Goal: Information Seeking & Learning: Learn about a topic

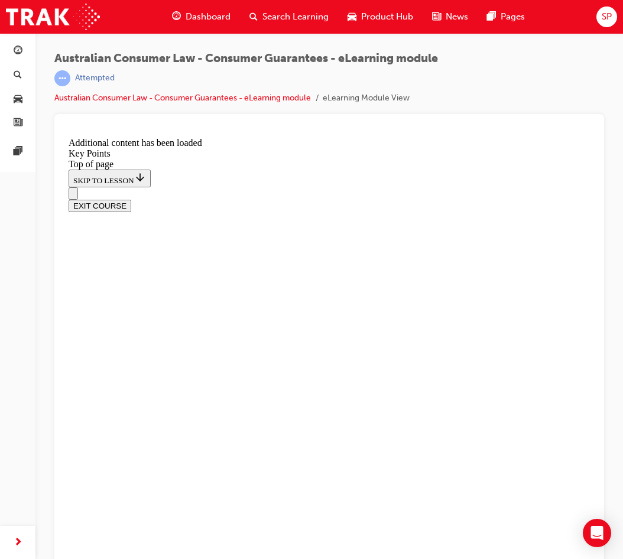
scroll to position [1524, 0]
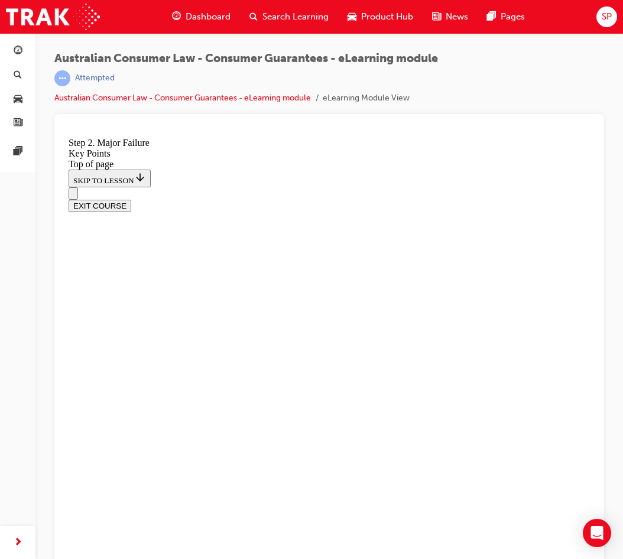
drag, startPoint x: 542, startPoint y: 349, endPoint x: 537, endPoint y: 387, distance: 38.8
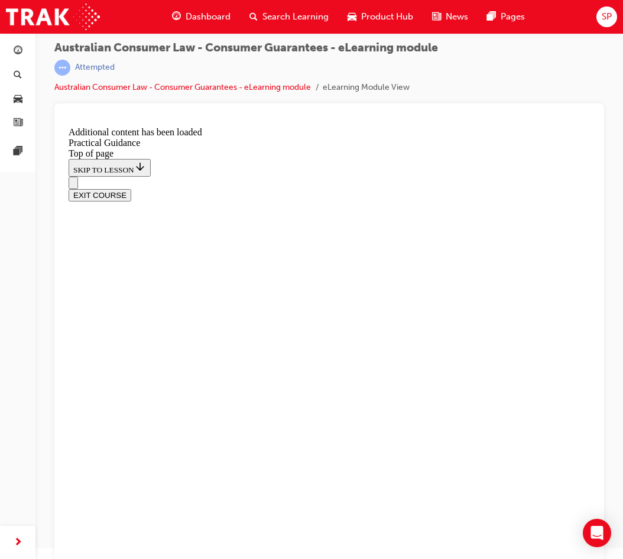
scroll to position [14, 0]
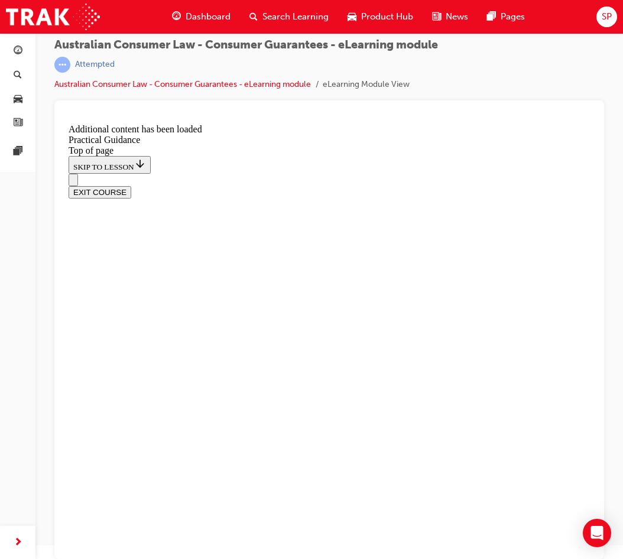
scroll to position [3117, 0]
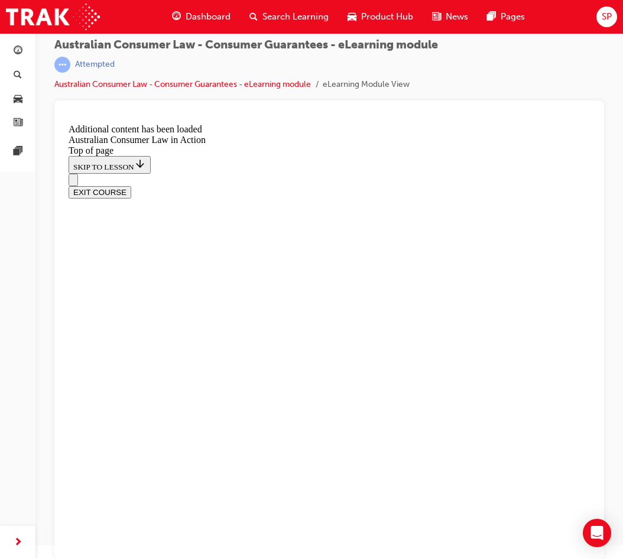
scroll to position [2347, 0]
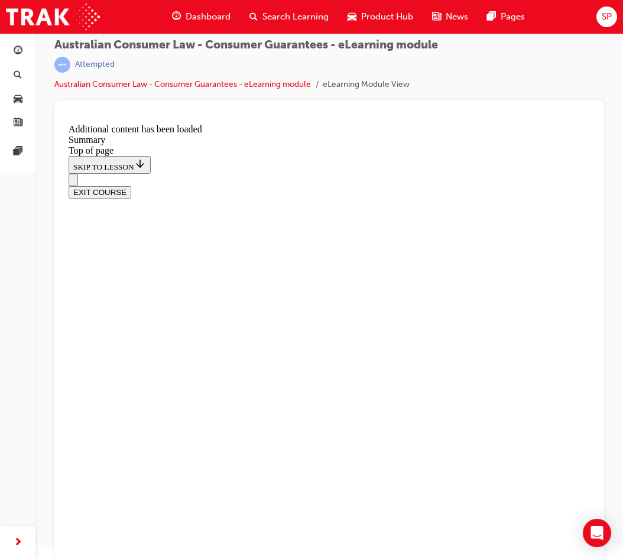
scroll to position [888, 0]
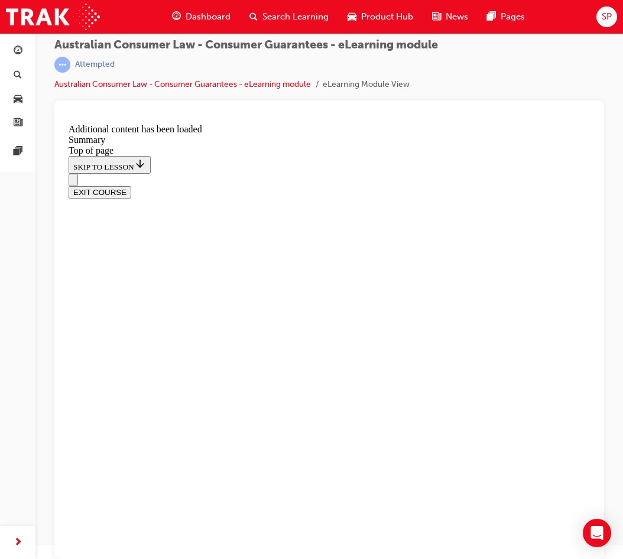
scroll to position [1125, 0]
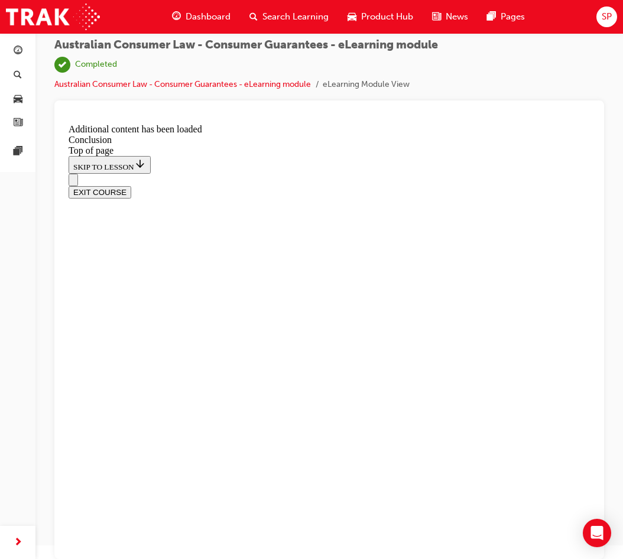
click at [131, 186] on button "EXIT COURSE" at bounding box center [100, 192] width 63 height 12
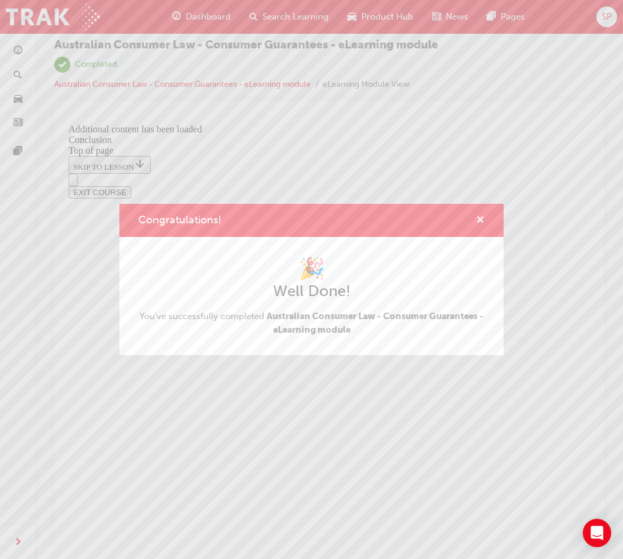
click at [480, 218] on span "cross-icon" at bounding box center [480, 221] width 9 height 11
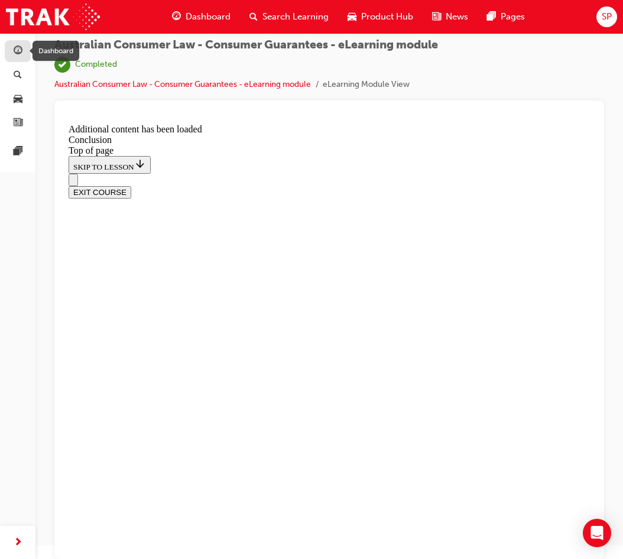
click at [22, 53] on span "guage-icon" at bounding box center [18, 51] width 9 height 11
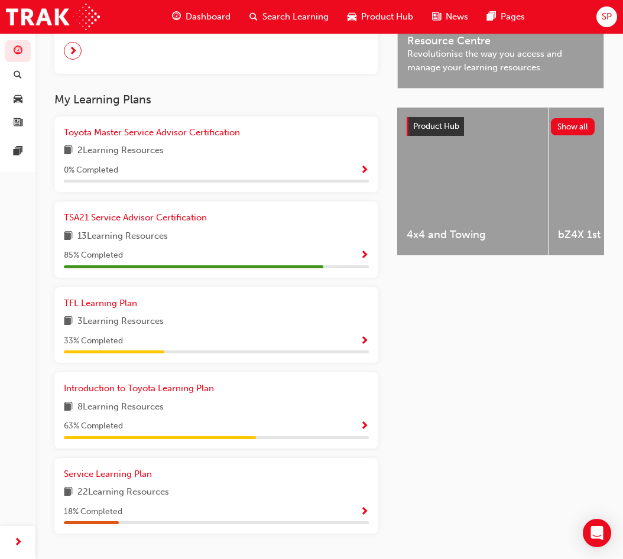
scroll to position [428, 0]
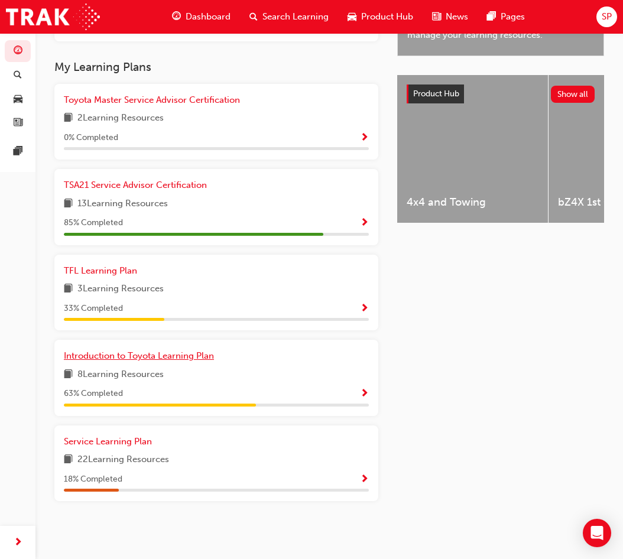
click at [196, 355] on span "Introduction to Toyota Learning Plan" at bounding box center [139, 355] width 150 height 11
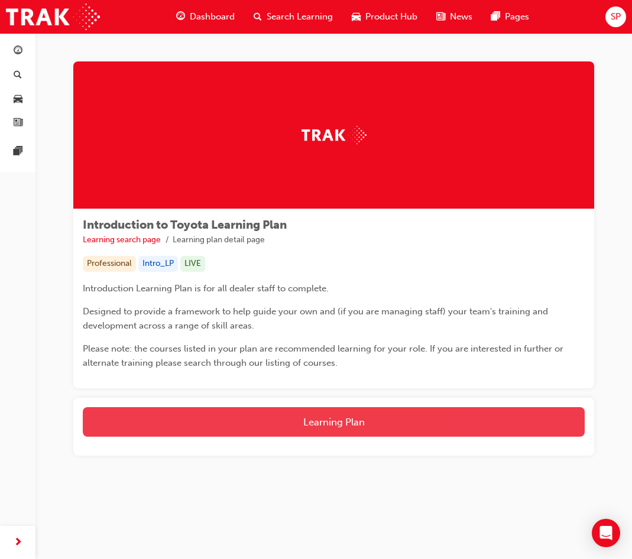
click at [344, 429] on button "Learning Plan" at bounding box center [334, 422] width 502 height 30
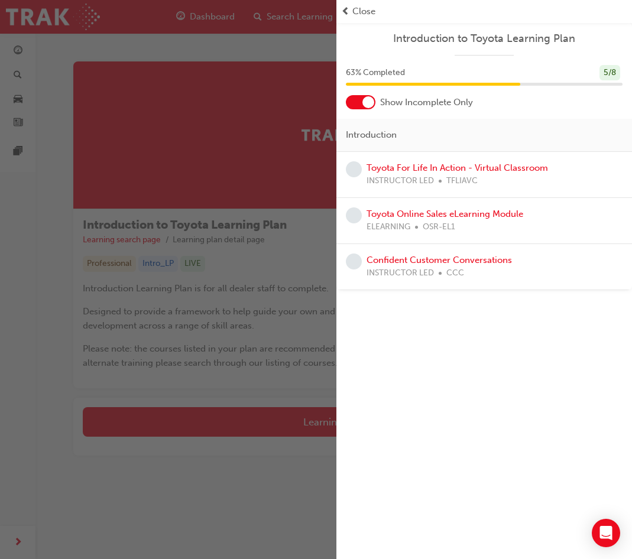
click at [356, 15] on span "Close" at bounding box center [363, 12] width 23 height 14
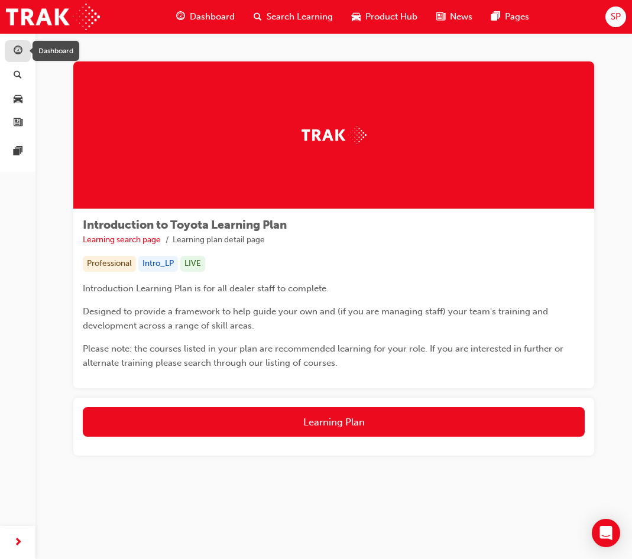
click at [11, 46] on div "button" at bounding box center [18, 51] width 14 height 15
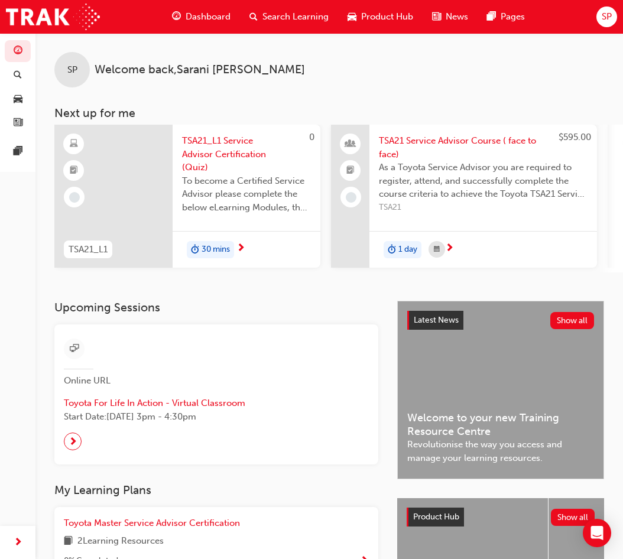
click at [317, 76] on div "SP Welcome back , [PERSON_NAME]" at bounding box center [328, 60] width 587 height 54
